Goal: Find specific page/section: Find specific page/section

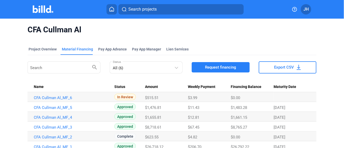
scroll to position [133, 0]
click at [132, 12] on span "Search projects" at bounding box center [142, 9] width 28 height 6
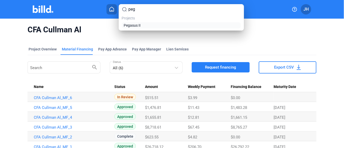
type input "peg"
click at [132, 25] on span "Pegasus II" at bounding box center [132, 25] width 17 height 5
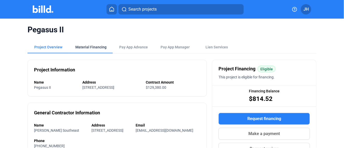
click at [98, 49] on div "Material Financing" at bounding box center [90, 47] width 31 height 5
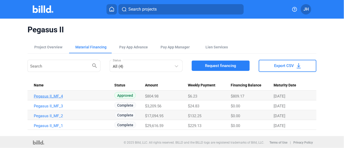
click at [49, 97] on link "Pegasus II_MF_4" at bounding box center [72, 96] width 76 height 5
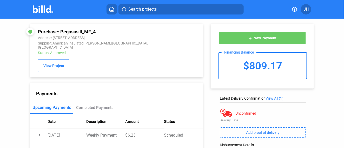
click at [150, 10] on span "Search projects" at bounding box center [142, 9] width 28 height 6
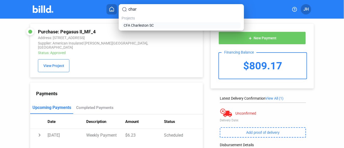
type input "char"
click at [138, 26] on span "CFA Charleston SC" at bounding box center [139, 25] width 30 height 5
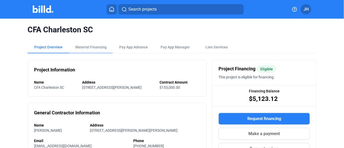
click at [87, 39] on div "CFA Charleston SC" at bounding box center [172, 30] width 289 height 22
click at [87, 47] on div "Material Financing" at bounding box center [90, 47] width 31 height 5
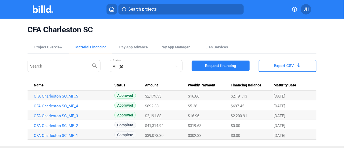
click at [63, 96] on link "CFA Charleston SC_MF_5" at bounding box center [72, 96] width 76 height 5
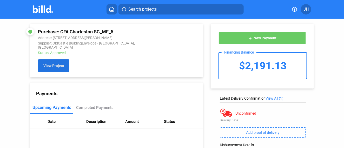
click at [48, 64] on span "View Project" at bounding box center [53, 66] width 21 height 4
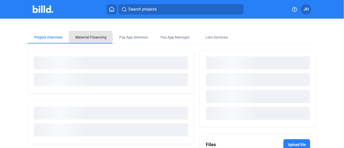
click at [90, 37] on div "Material Financing" at bounding box center [90, 37] width 31 height 5
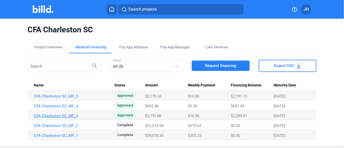
click at [66, 117] on link "CFA Charleston SC_MF_3" at bounding box center [72, 116] width 76 height 5
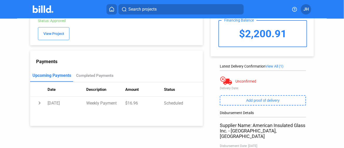
scroll to position [58, 0]
